Goal: Information Seeking & Learning: Understand process/instructions

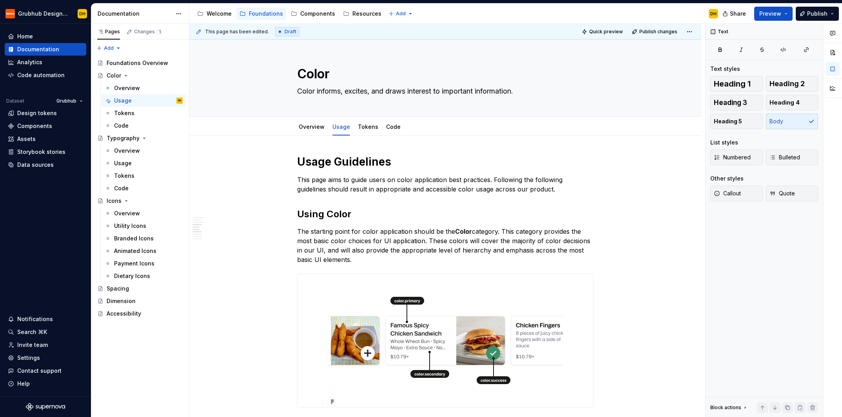
scroll to position [825, 0]
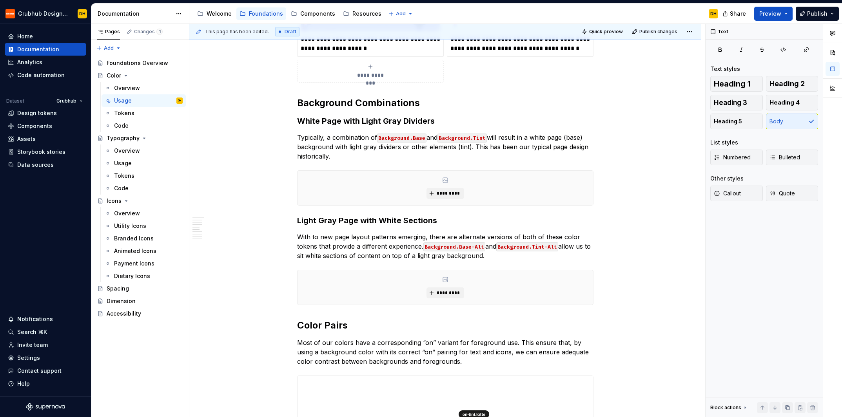
type textarea "*"
click at [475, 139] on p "Typically, a combination of Background.Base and Background.Tint will result in …" at bounding box center [445, 147] width 296 height 28
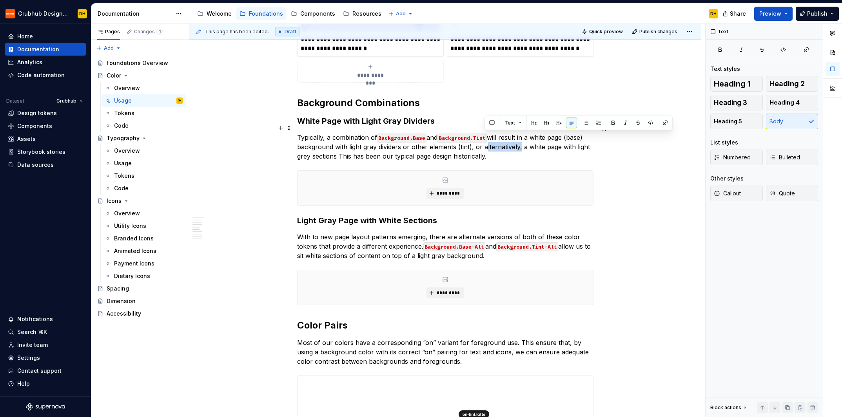
drag, startPoint x: 521, startPoint y: 138, endPoint x: 486, endPoint y: 138, distance: 34.9
click at [486, 138] on p "Typically, a combination of Background.Base and Background.Tint will result in …" at bounding box center [445, 147] width 296 height 28
click at [353, 149] on p "Typically, a combination of Background.Base and Background.Tint will result in …" at bounding box center [445, 147] width 296 height 28
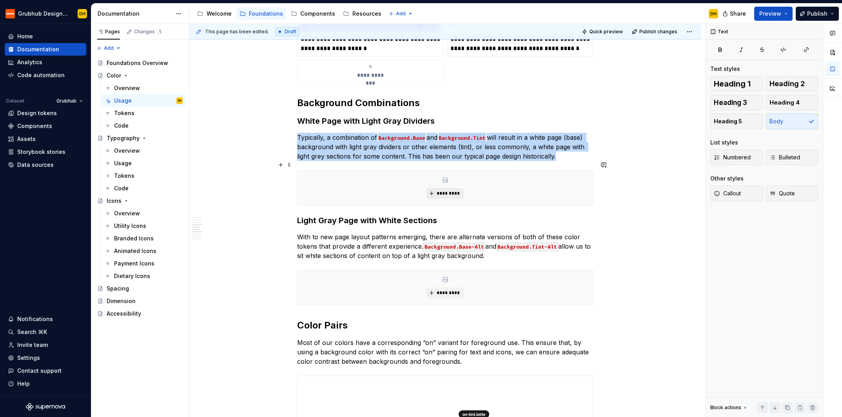
click at [444, 190] on span "*********" at bounding box center [448, 193] width 24 height 6
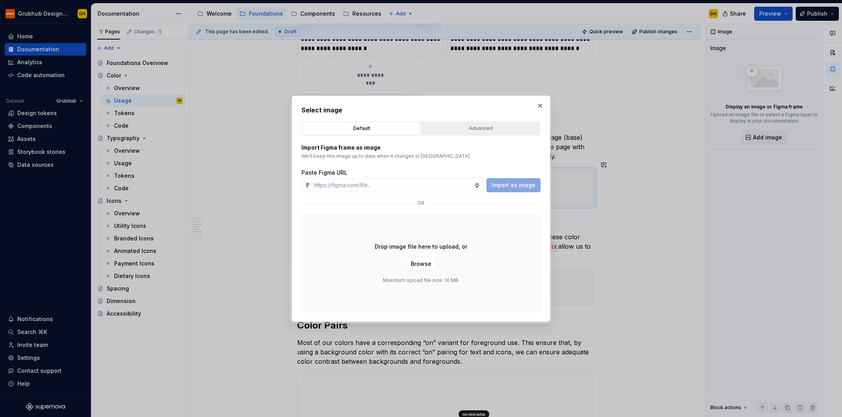
click at [461, 133] on button "Advanced" at bounding box center [480, 128] width 118 height 13
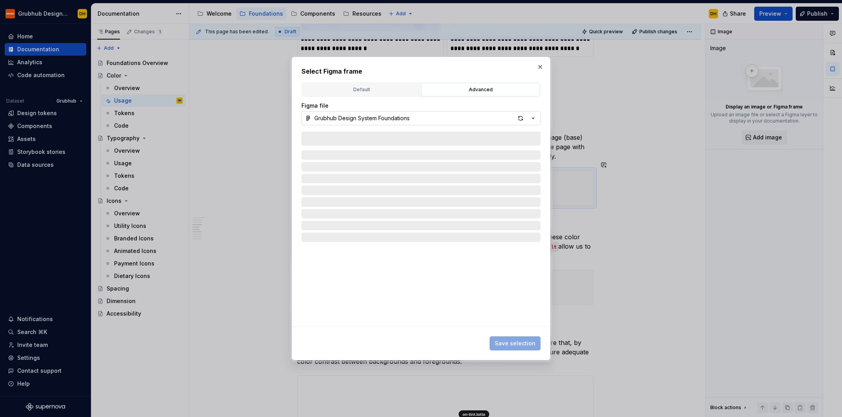
click at [479, 119] on button "Grubhub Design System Foundations" at bounding box center [420, 118] width 239 height 14
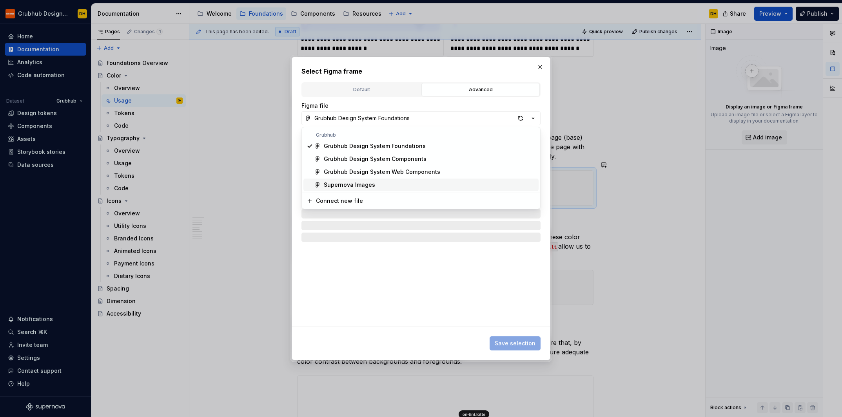
click at [378, 185] on div "Supernova Images" at bounding box center [430, 185] width 212 height 8
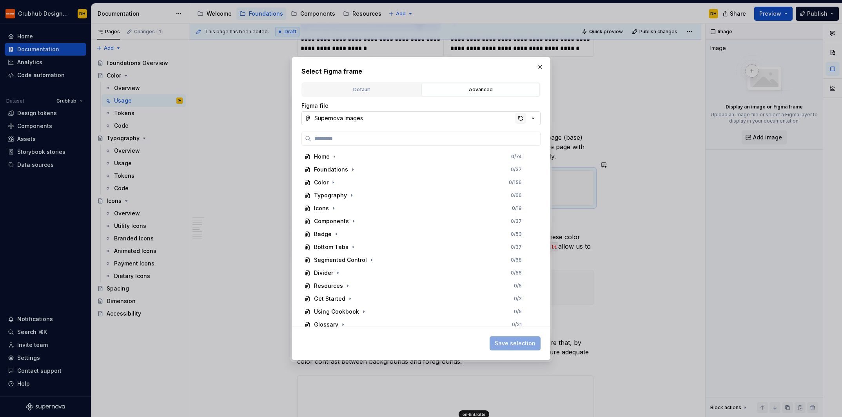
click at [522, 117] on div "button" at bounding box center [520, 118] width 11 height 11
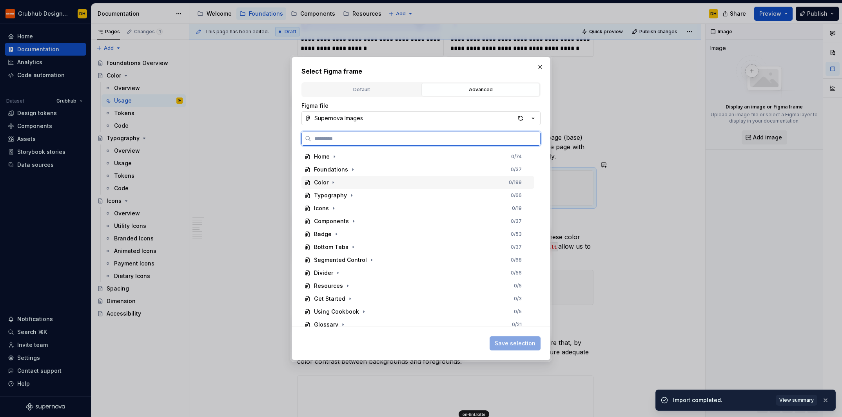
click at [340, 182] on div "Color 0 / 199" at bounding box center [417, 182] width 233 height 13
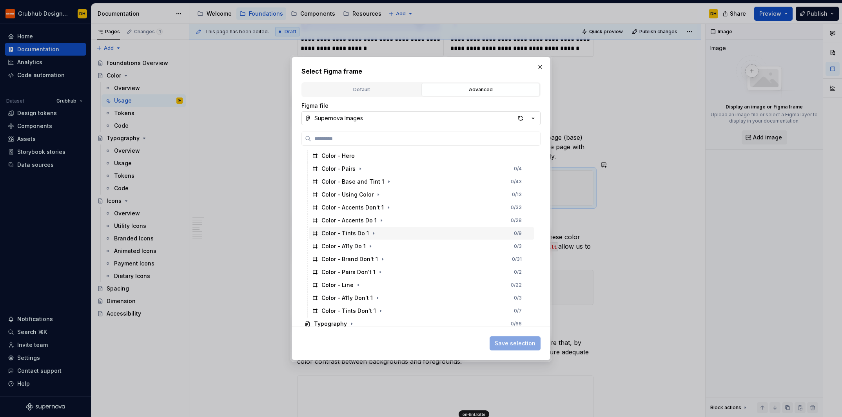
scroll to position [44, 0]
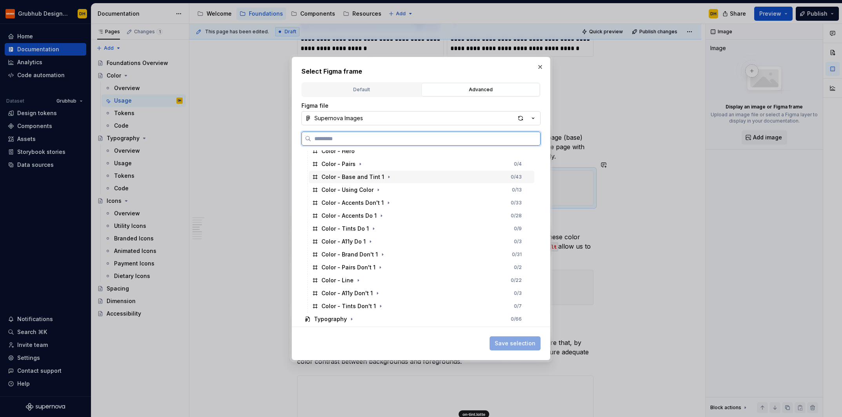
click at [407, 172] on div "Color - Base and Tint 1 0 / 43" at bounding box center [421, 177] width 225 height 13
click at [511, 339] on button "Save selection" at bounding box center [515, 344] width 51 height 14
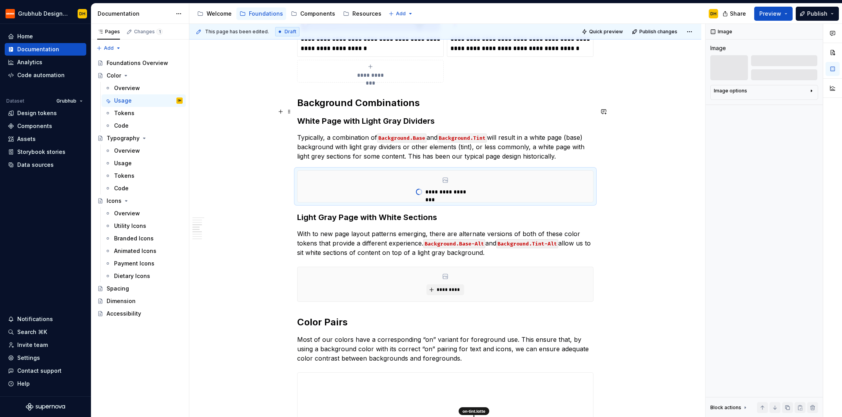
click at [358, 116] on h3 "White Page with Light Gray Dividers" at bounding box center [445, 121] width 296 height 11
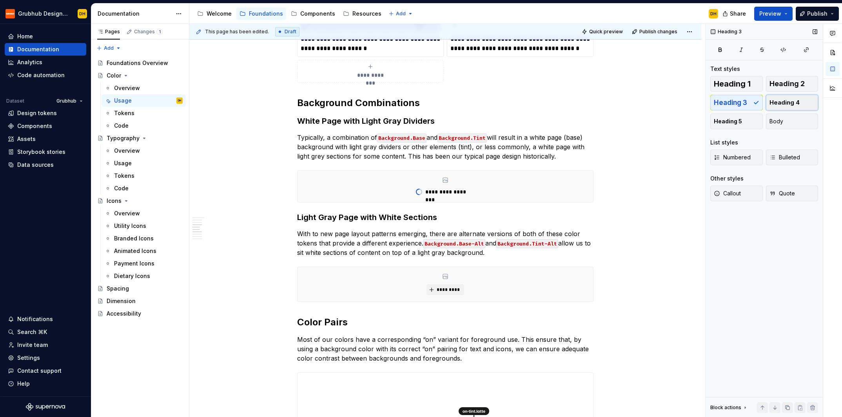
click at [787, 97] on button "Heading 4" at bounding box center [792, 103] width 53 height 16
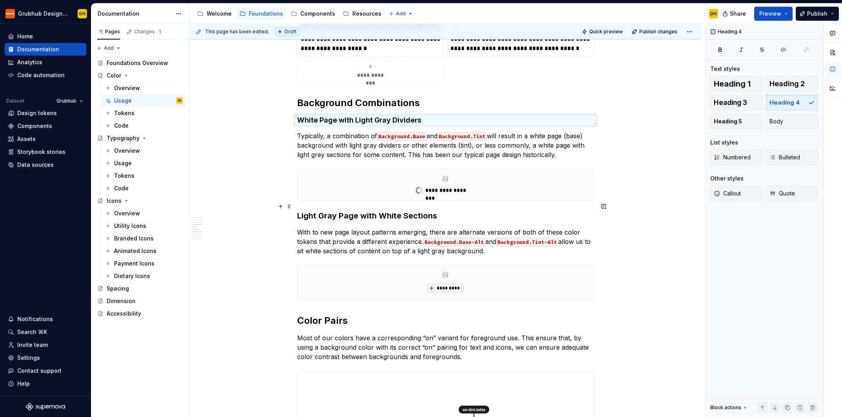
click at [316, 210] on h3 "Light Gray Page with White Sections" at bounding box center [445, 215] width 296 height 11
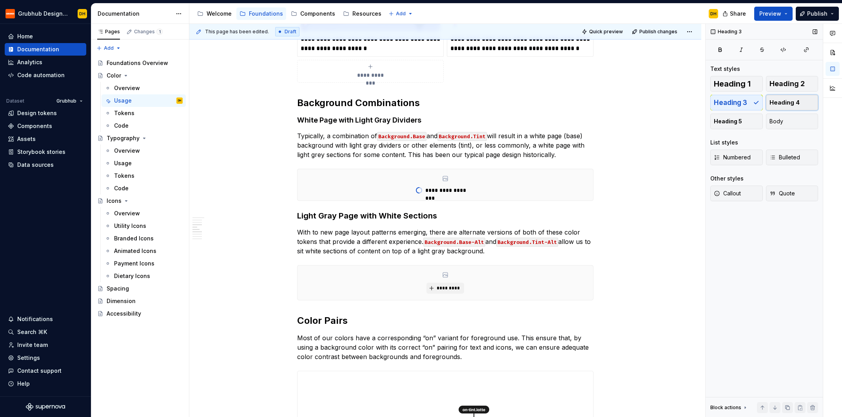
click at [800, 104] on button "Heading 4" at bounding box center [792, 103] width 53 height 16
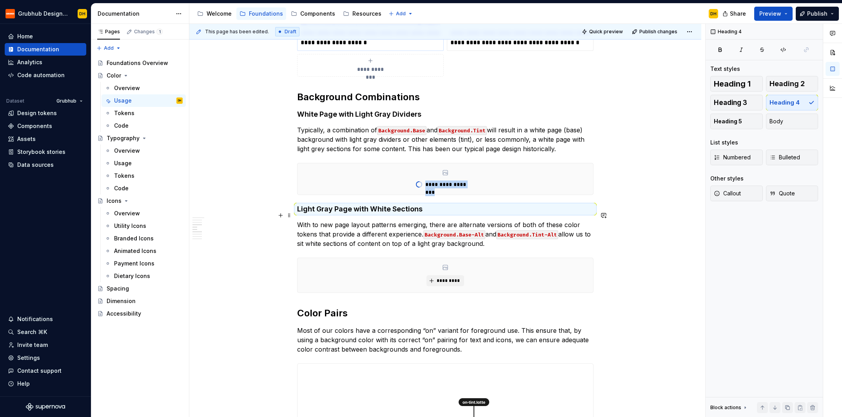
scroll to position [833, 0]
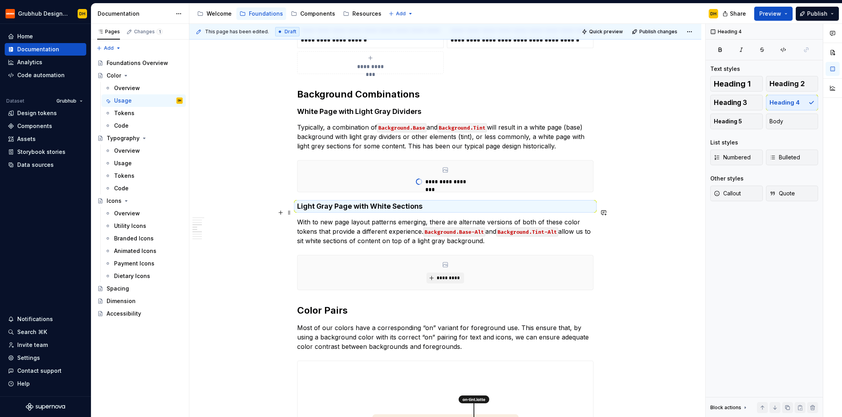
click at [399, 227] on p "With to new page layout patterns emerging, there are alternate versions of both…" at bounding box center [445, 232] width 296 height 28
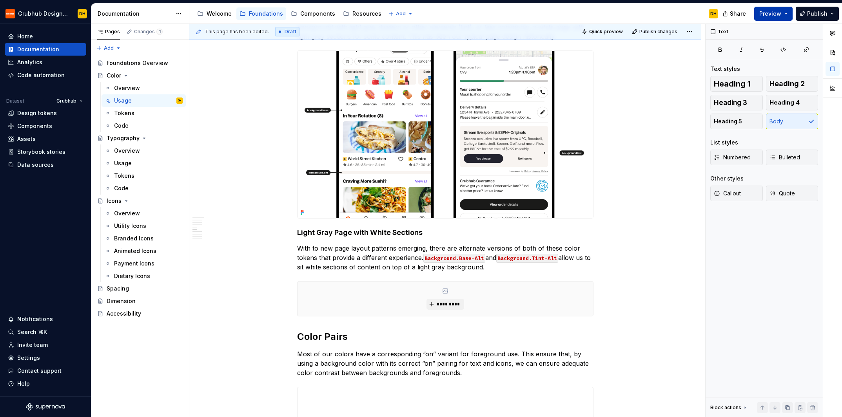
scroll to position [944, 0]
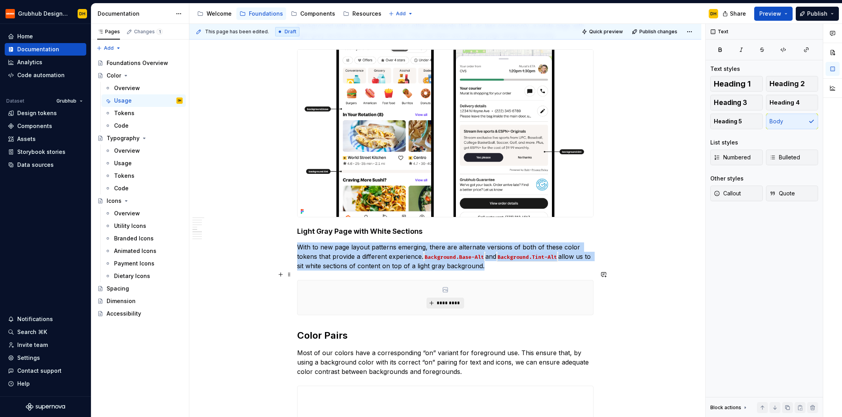
click at [451, 300] on span "*********" at bounding box center [448, 303] width 24 height 6
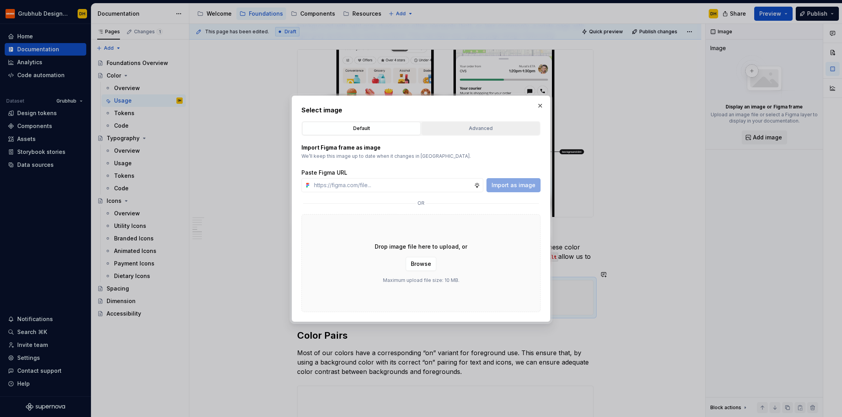
click at [454, 133] on button "Advanced" at bounding box center [480, 128] width 118 height 13
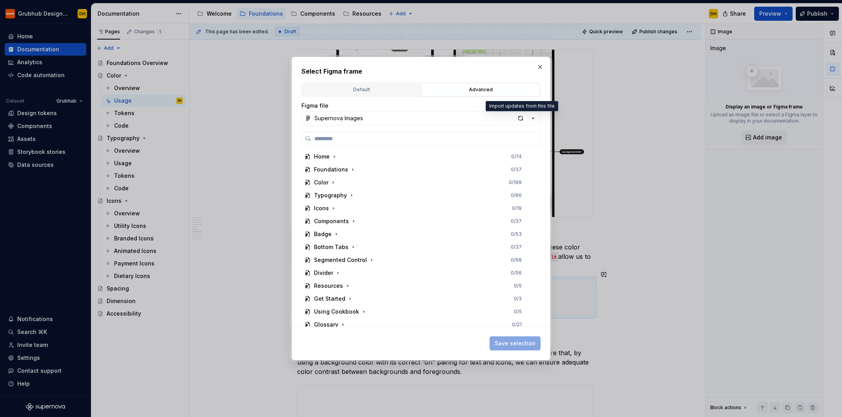
drag, startPoint x: 522, startPoint y: 118, endPoint x: 682, endPoint y: 24, distance: 185.6
click at [523, 118] on div "button" at bounding box center [520, 118] width 11 height 11
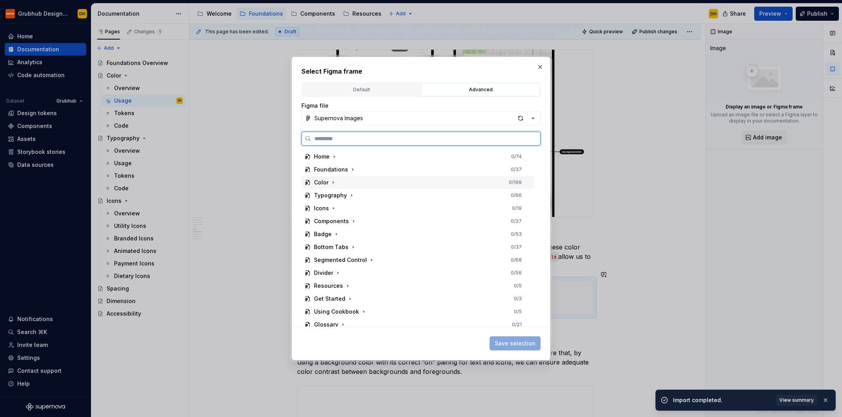
click at [337, 185] on div "Color 0 / 199" at bounding box center [417, 182] width 233 height 13
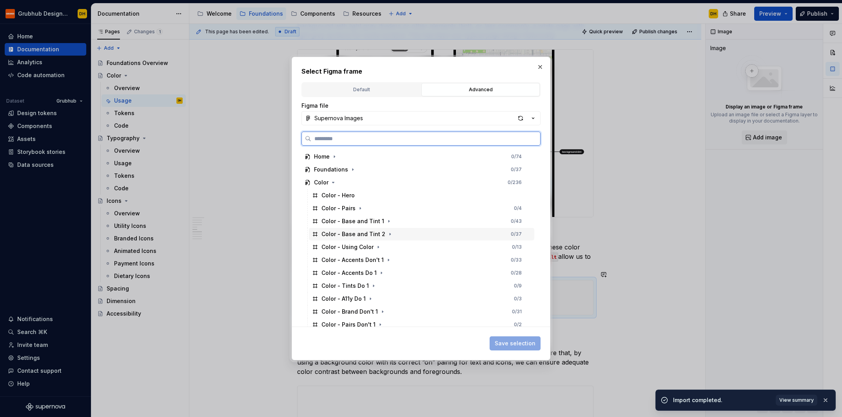
click at [364, 232] on div "Color - Base and Tint 2" at bounding box center [353, 234] width 64 height 8
click at [517, 340] on span "Save selection" at bounding box center [515, 344] width 41 height 8
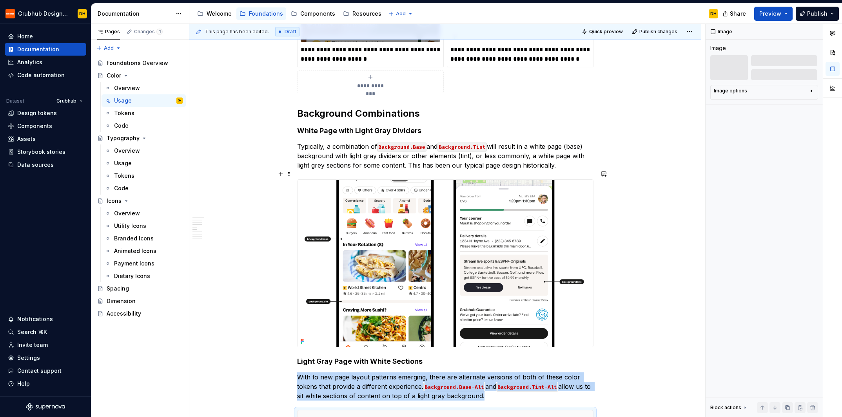
scroll to position [829, 0]
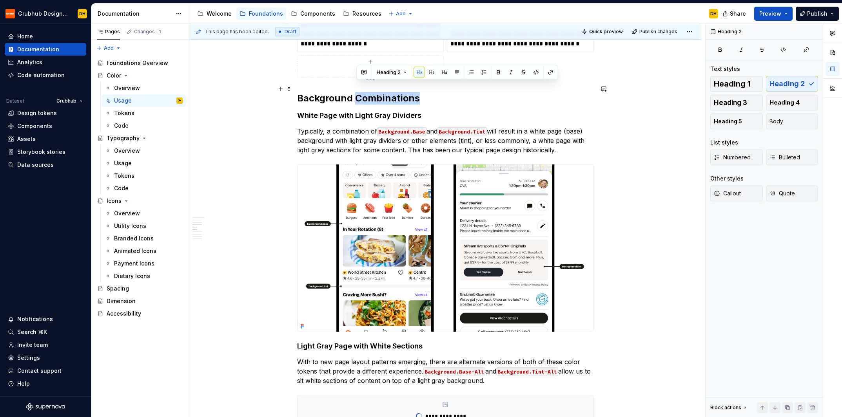
drag, startPoint x: 357, startPoint y: 87, endPoint x: 417, endPoint y: 86, distance: 60.4
click at [417, 92] on h2 "Background Combinations" at bounding box center [445, 98] width 296 height 13
click at [341, 138] on p "Typically, a combination of Background.Base and Background.Tint will result in …" at bounding box center [445, 141] width 296 height 28
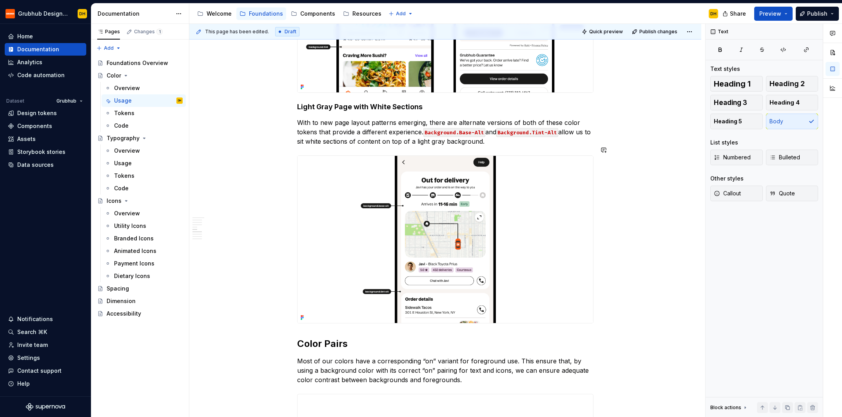
scroll to position [1019, 0]
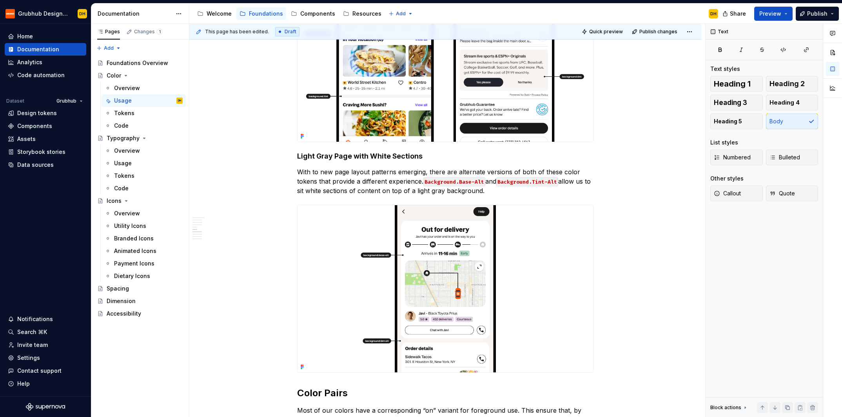
type textarea "*"
